Goal: Task Accomplishment & Management: Manage account settings

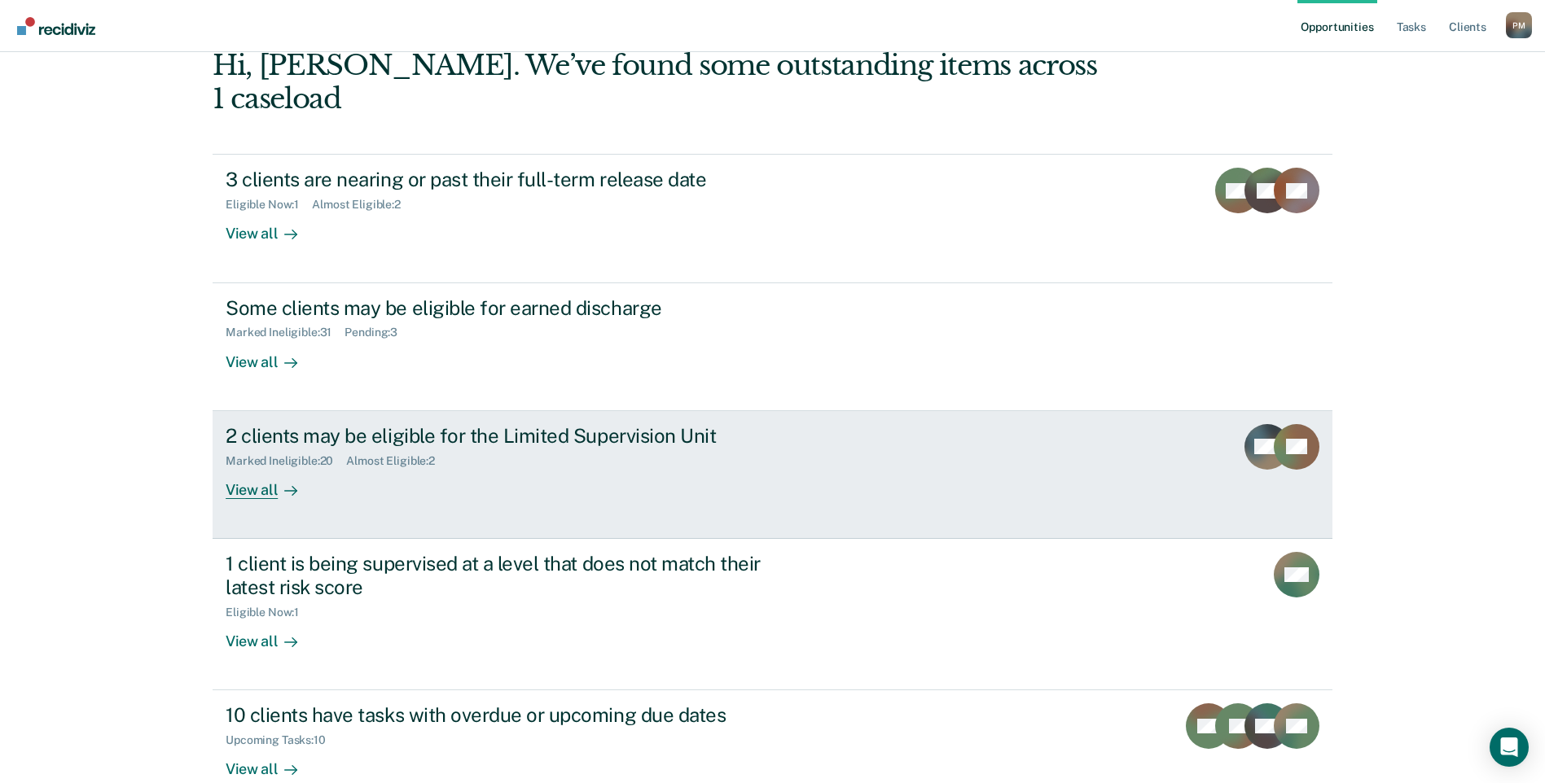
scroll to position [112, 0]
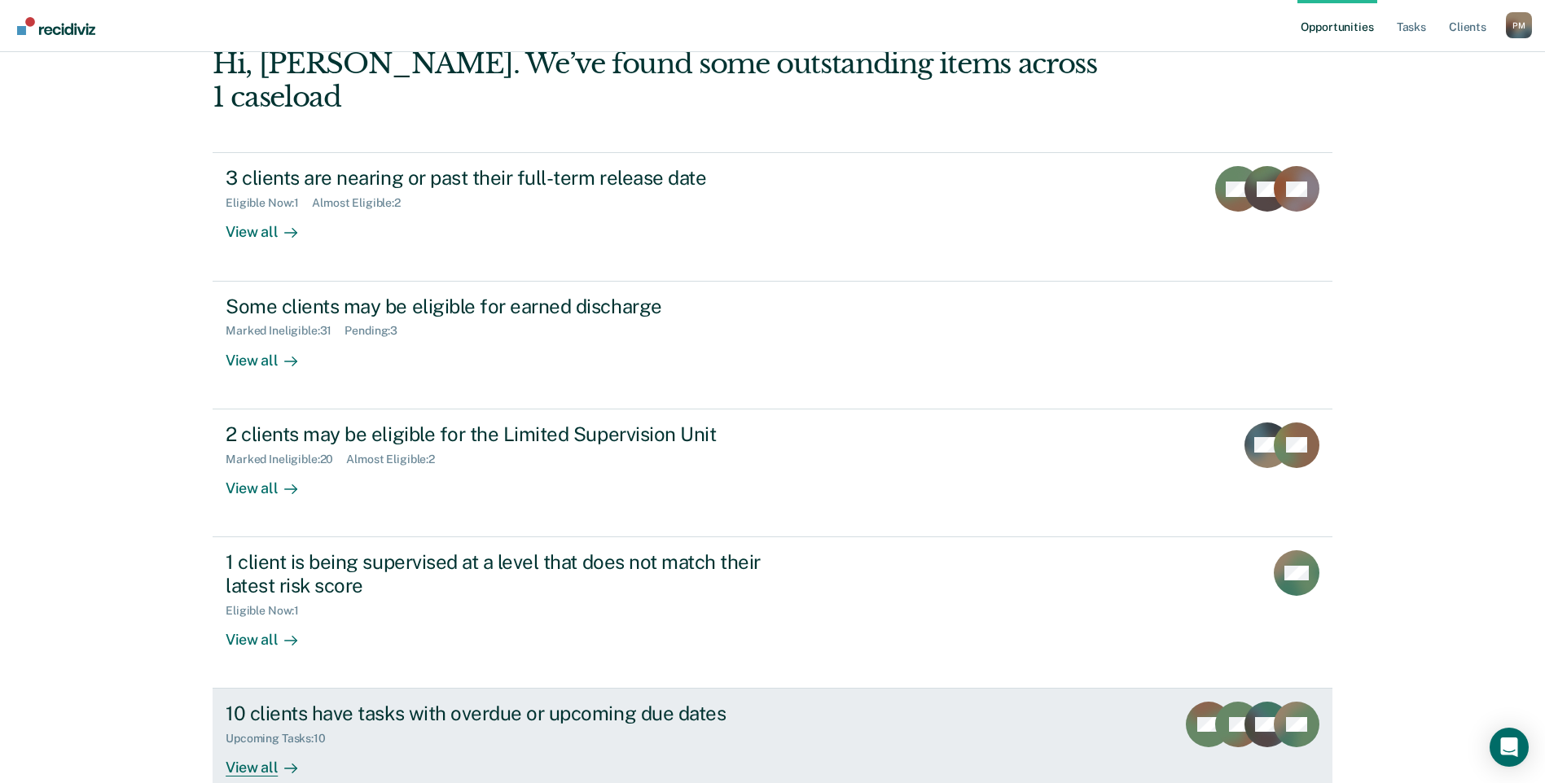
click at [581, 702] on div "10 clients have tasks with overdue or upcoming due dates" at bounding box center [512, 714] width 572 height 24
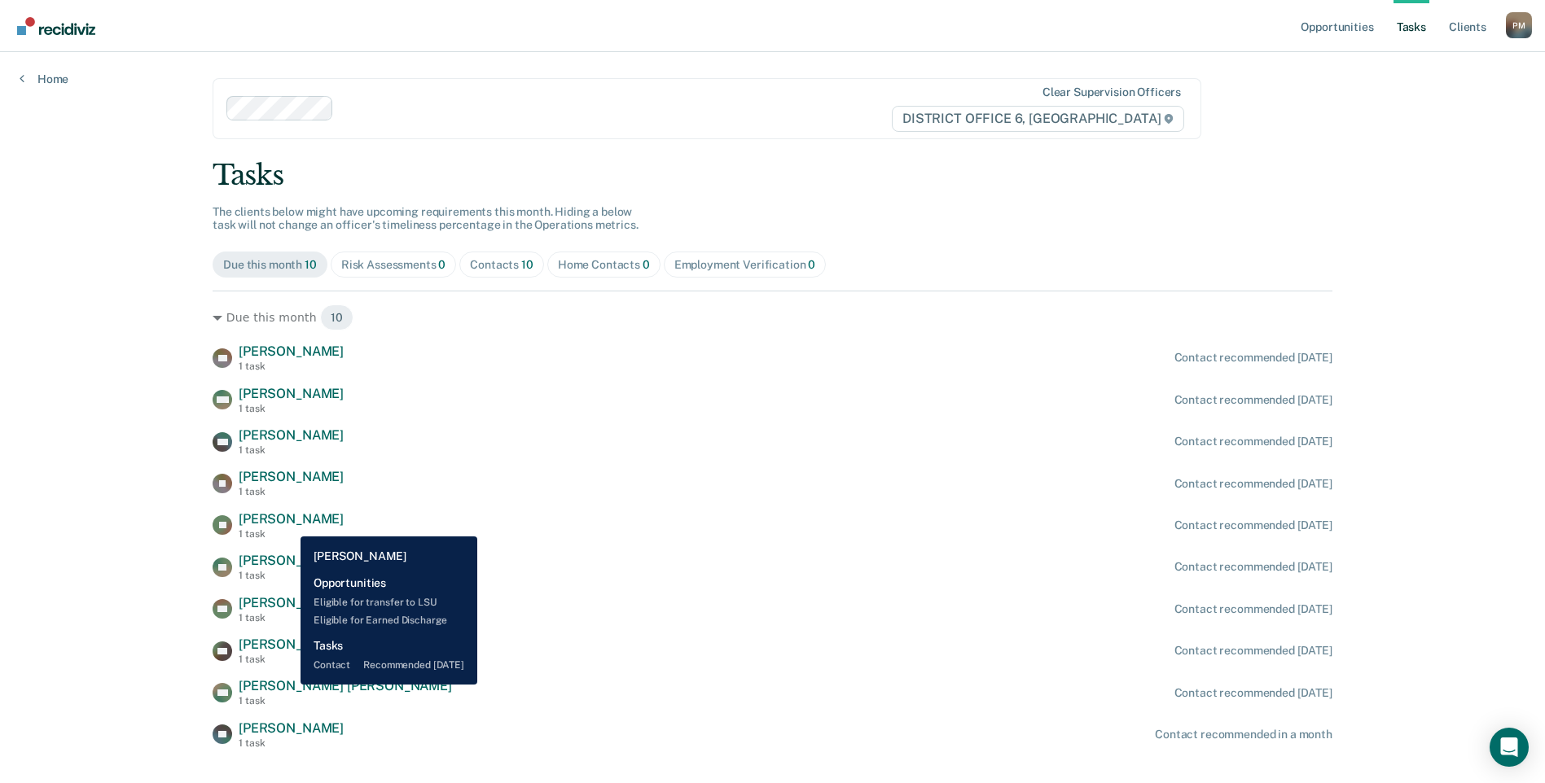
click at [288, 524] on span "[PERSON_NAME]" at bounding box center [291, 518] width 105 height 15
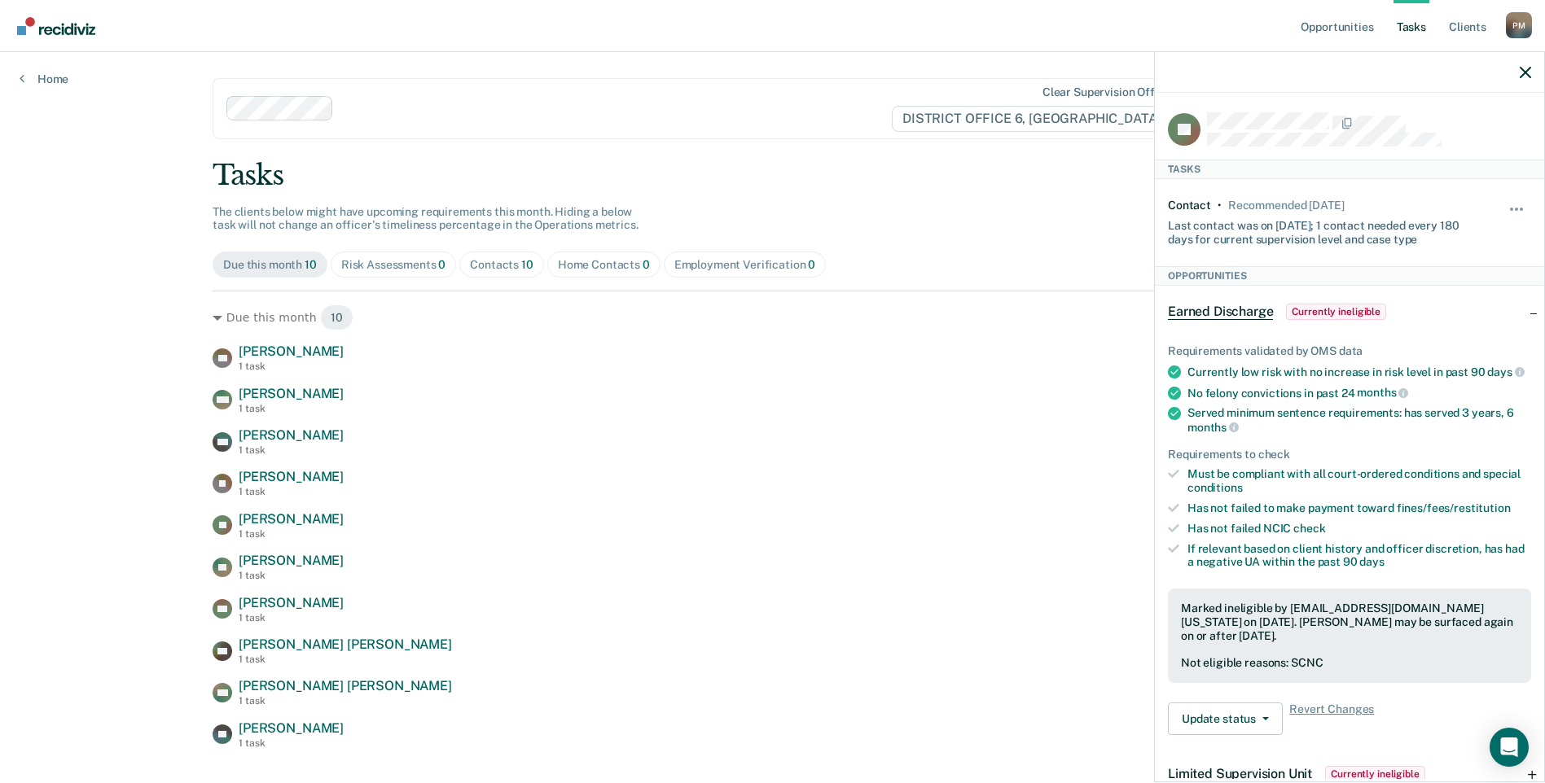
click at [491, 269] on div "Contacts 10" at bounding box center [502, 265] width 64 height 14
